Goal: Transaction & Acquisition: Purchase product/service

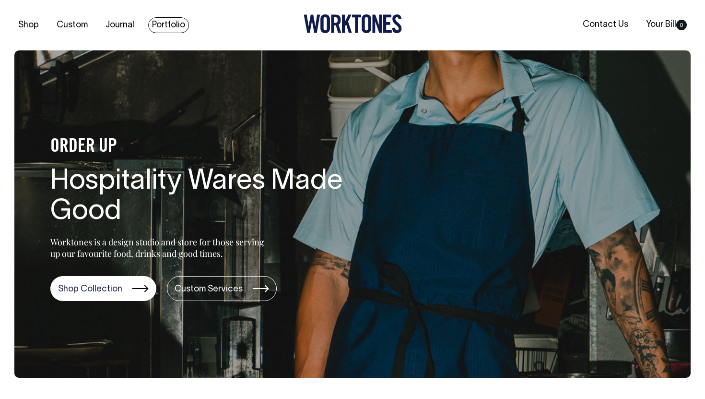
click at [177, 21] on link "Portfolio" at bounding box center [168, 25] width 41 height 16
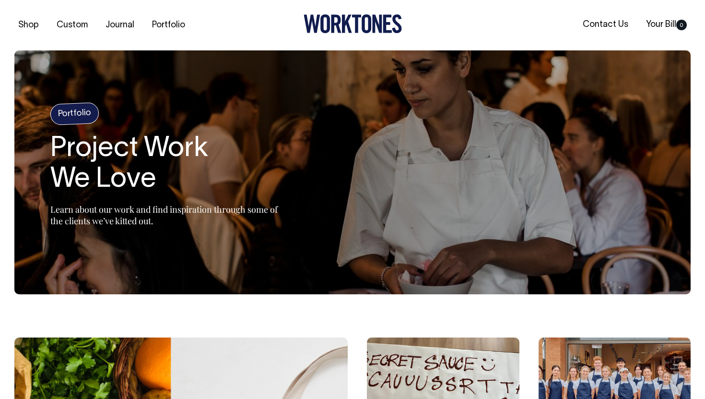
click at [80, 117] on h4 "Portfolio" at bounding box center [74, 113] width 49 height 23
click at [102, 195] on div "Portfolio Project Work We Love Learn about our work and find inspiration throug…" at bounding box center [170, 172] width 240 height 138
click at [164, 152] on h1 "Project Work We Love" at bounding box center [170, 164] width 240 height 61
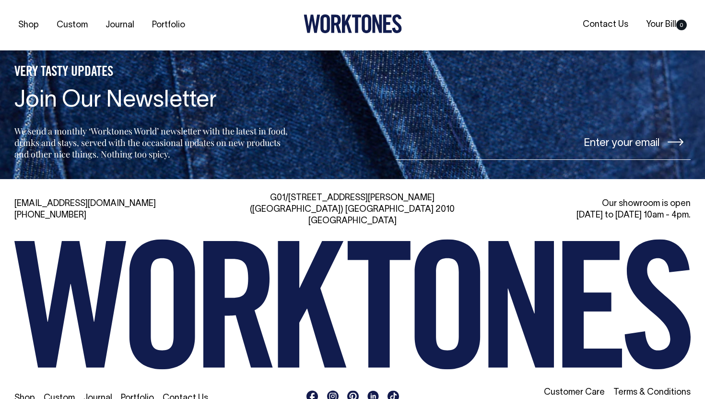
scroll to position [1329, 0]
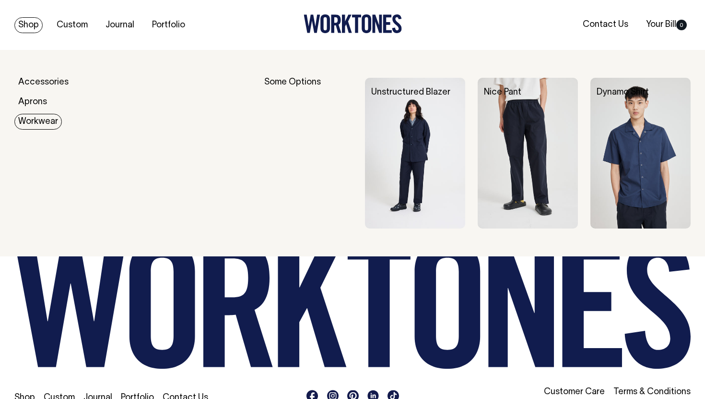
click at [38, 124] on link "Workwear" at bounding box center [37, 122] width 47 height 16
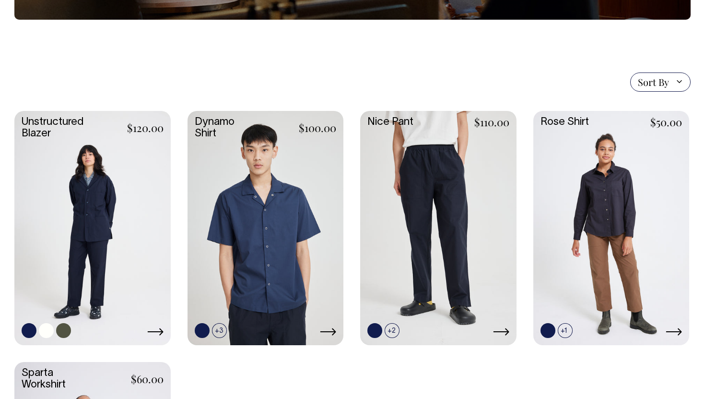
click at [123, 220] on link at bounding box center [92, 227] width 156 height 232
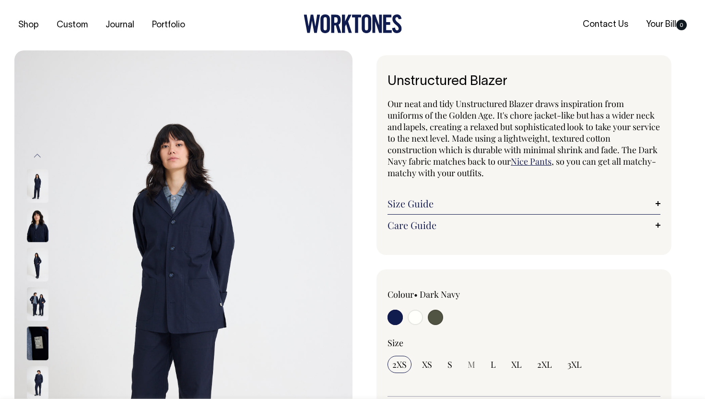
click at [428, 315] on input "radio" at bounding box center [435, 316] width 15 height 15
radio input "true"
select select "Olive"
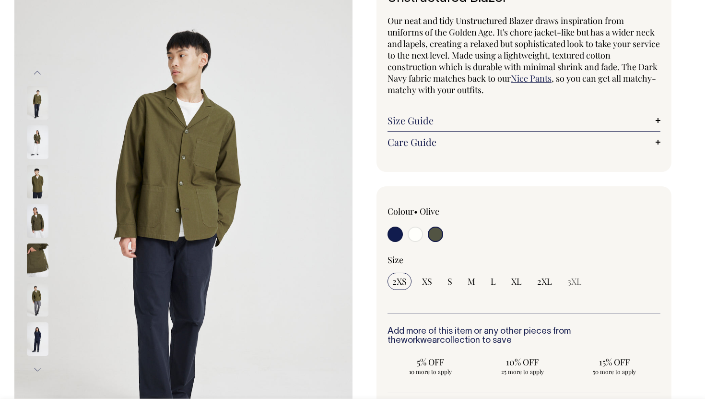
scroll to position [83, 0]
click at [27, 253] on img at bounding box center [38, 260] width 22 height 34
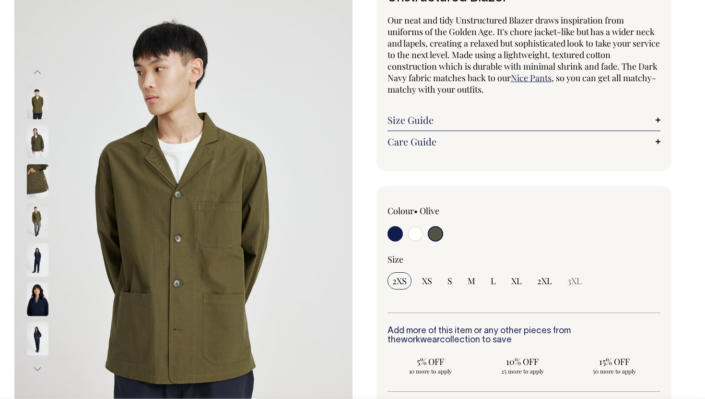
click at [38, 108] on img at bounding box center [38, 103] width 22 height 34
click at [35, 137] on img at bounding box center [38, 142] width 22 height 34
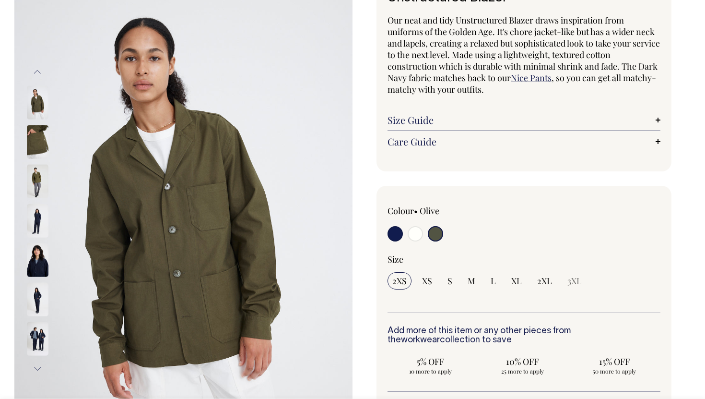
click at [36, 171] on img at bounding box center [38, 181] width 22 height 34
